Goal: Task Accomplishment & Management: Use online tool/utility

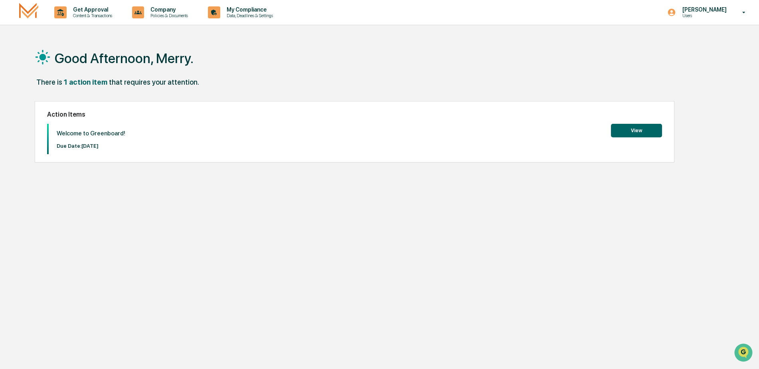
click at [630, 131] on button "View" at bounding box center [636, 131] width 51 height 14
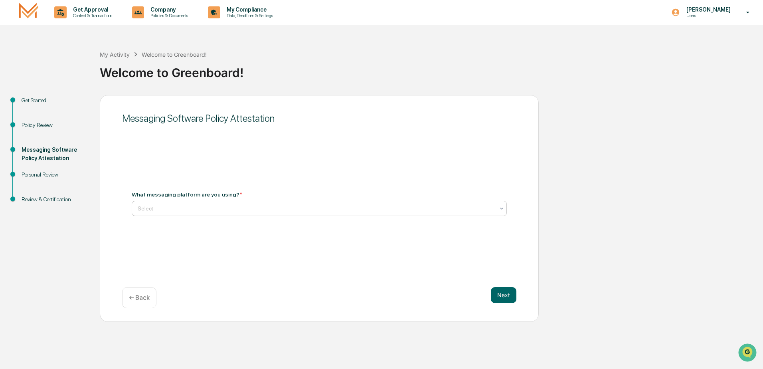
click at [502, 211] on icon at bounding box center [502, 208] width 6 height 6
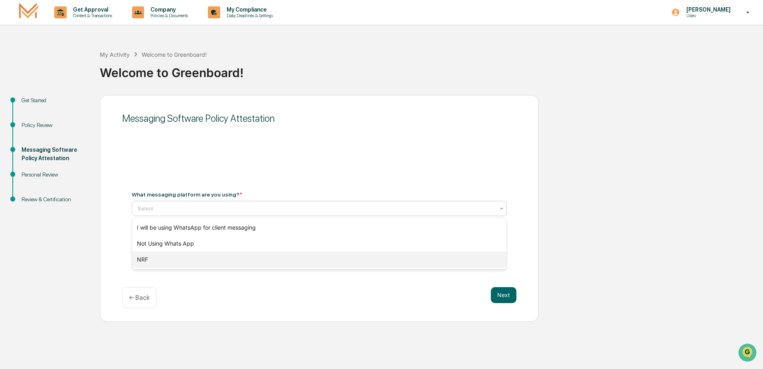
drag, startPoint x: 139, startPoint y: 260, endPoint x: 202, endPoint y: 272, distance: 64.6
click at [139, 260] on div "NRF" at bounding box center [319, 260] width 374 height 16
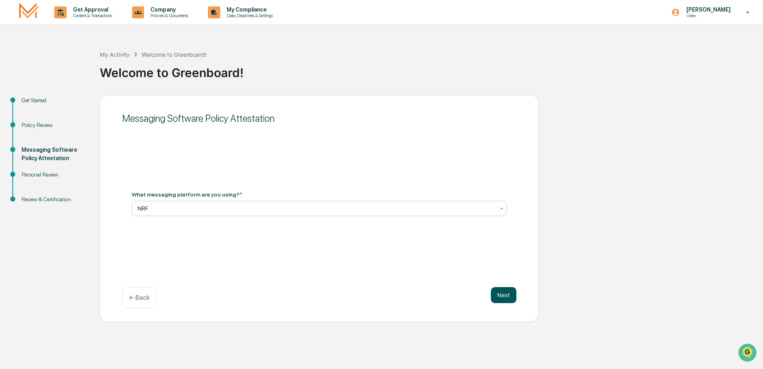
click at [503, 297] on button "Next" at bounding box center [504, 295] width 26 height 16
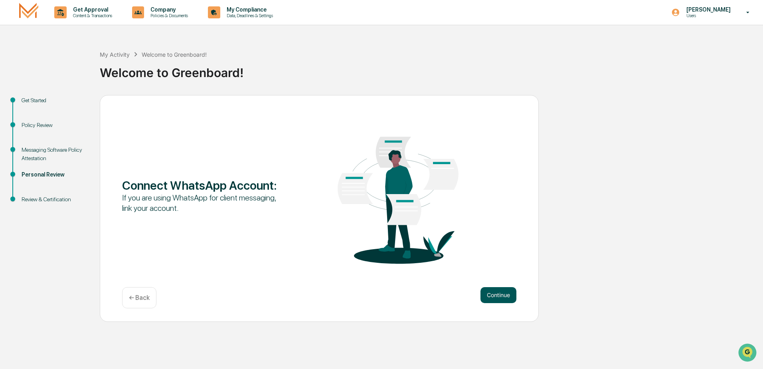
click at [492, 295] on button "Continue" at bounding box center [499, 295] width 36 height 16
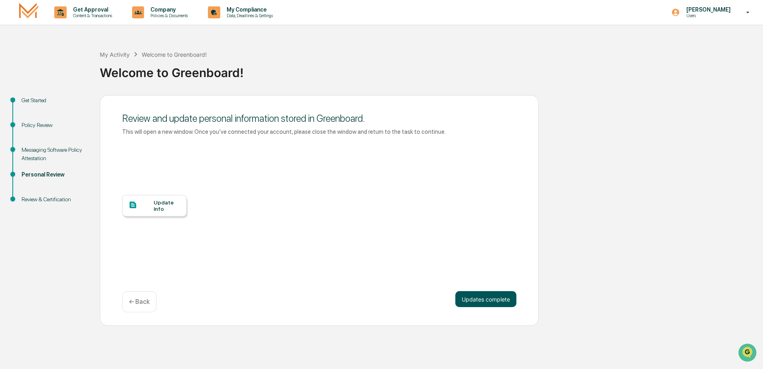
click at [497, 301] on button "Updates complete" at bounding box center [485, 299] width 61 height 16
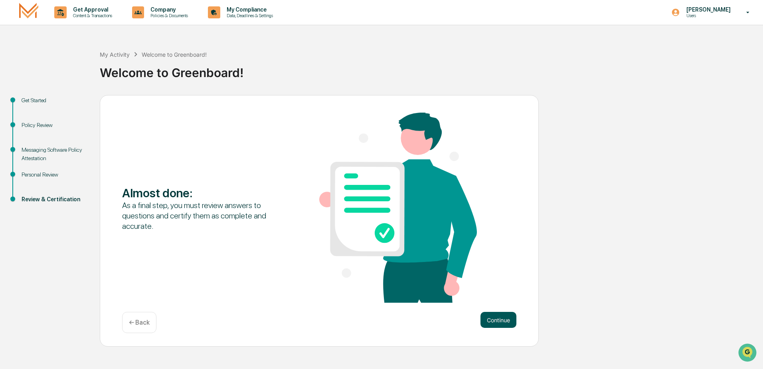
click at [504, 321] on button "Continue" at bounding box center [499, 320] width 36 height 16
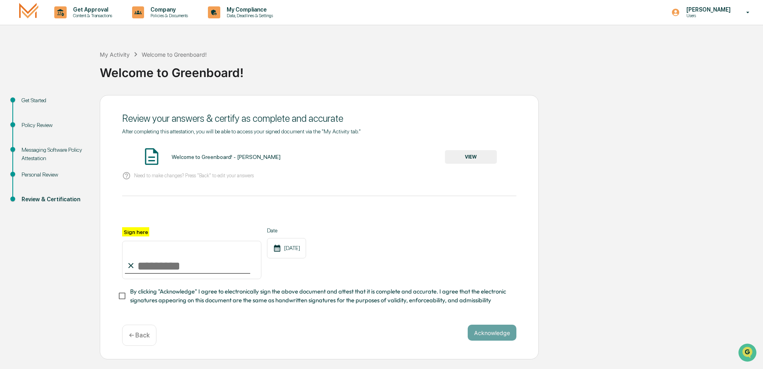
click at [194, 266] on input "Sign here" at bounding box center [191, 260] width 139 height 38
type input "**********"
click at [491, 334] on button "Acknowledge" at bounding box center [492, 333] width 49 height 16
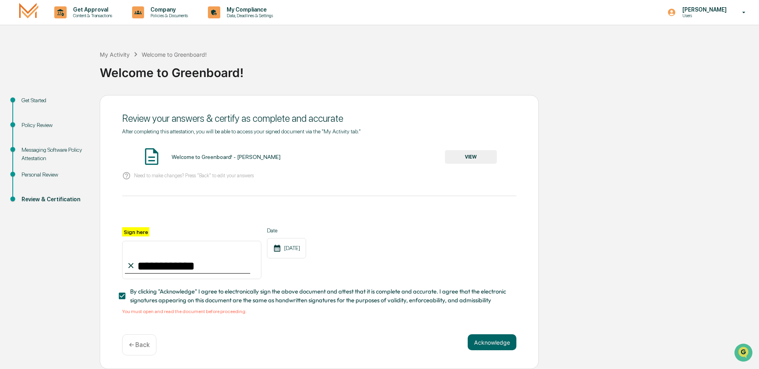
click at [463, 158] on button "VIEW" at bounding box center [471, 157] width 52 height 14
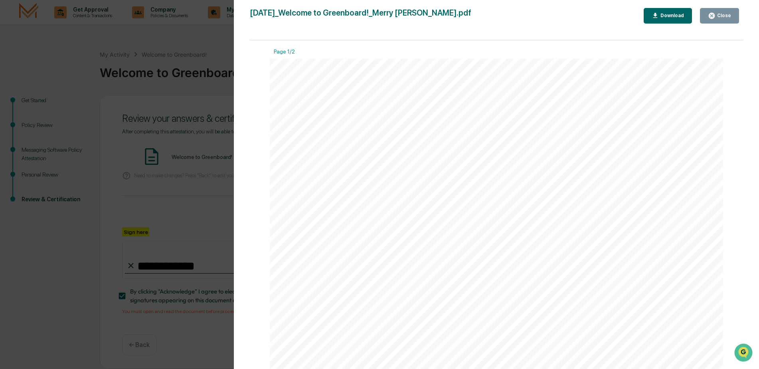
click at [725, 11] on button "Close" at bounding box center [719, 16] width 39 height 16
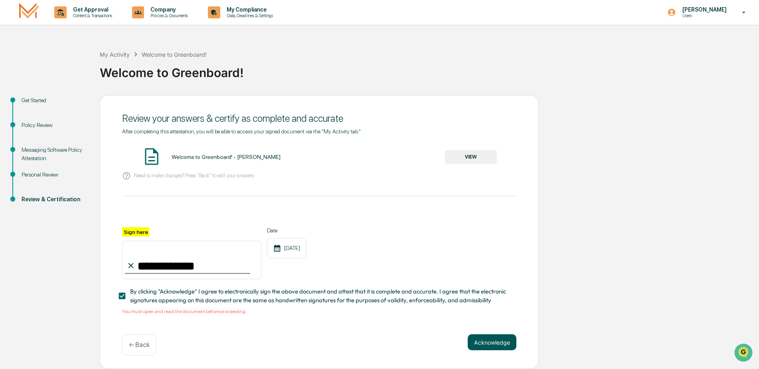
click at [484, 346] on button "Acknowledge" at bounding box center [492, 342] width 49 height 16
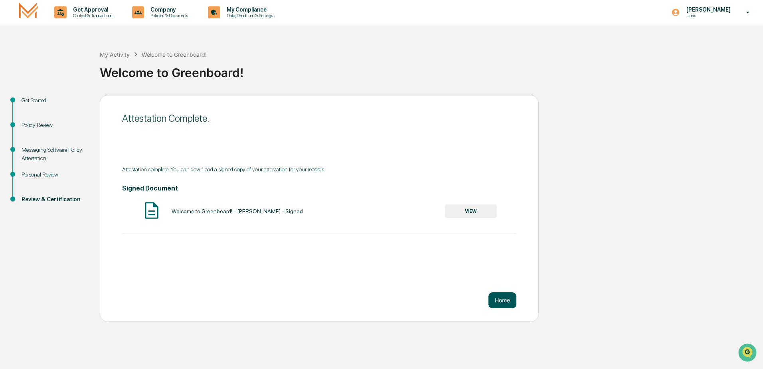
click at [502, 302] on button "Home" at bounding box center [503, 300] width 28 height 16
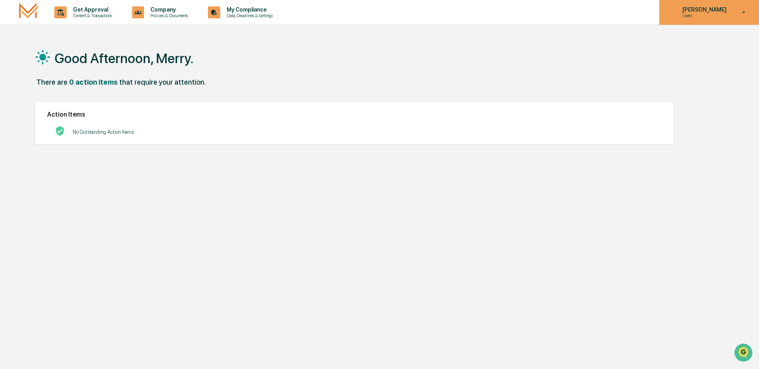
click at [748, 11] on icon at bounding box center [744, 13] width 14 height 8
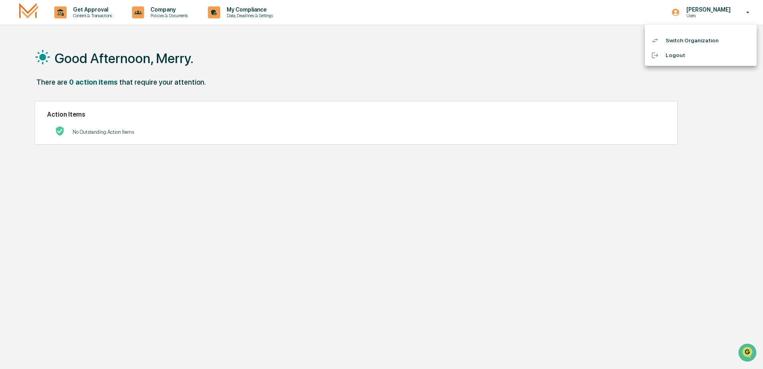
click at [679, 56] on li "Logout" at bounding box center [701, 55] width 112 height 15
